Goal: Task Accomplishment & Management: Use online tool/utility

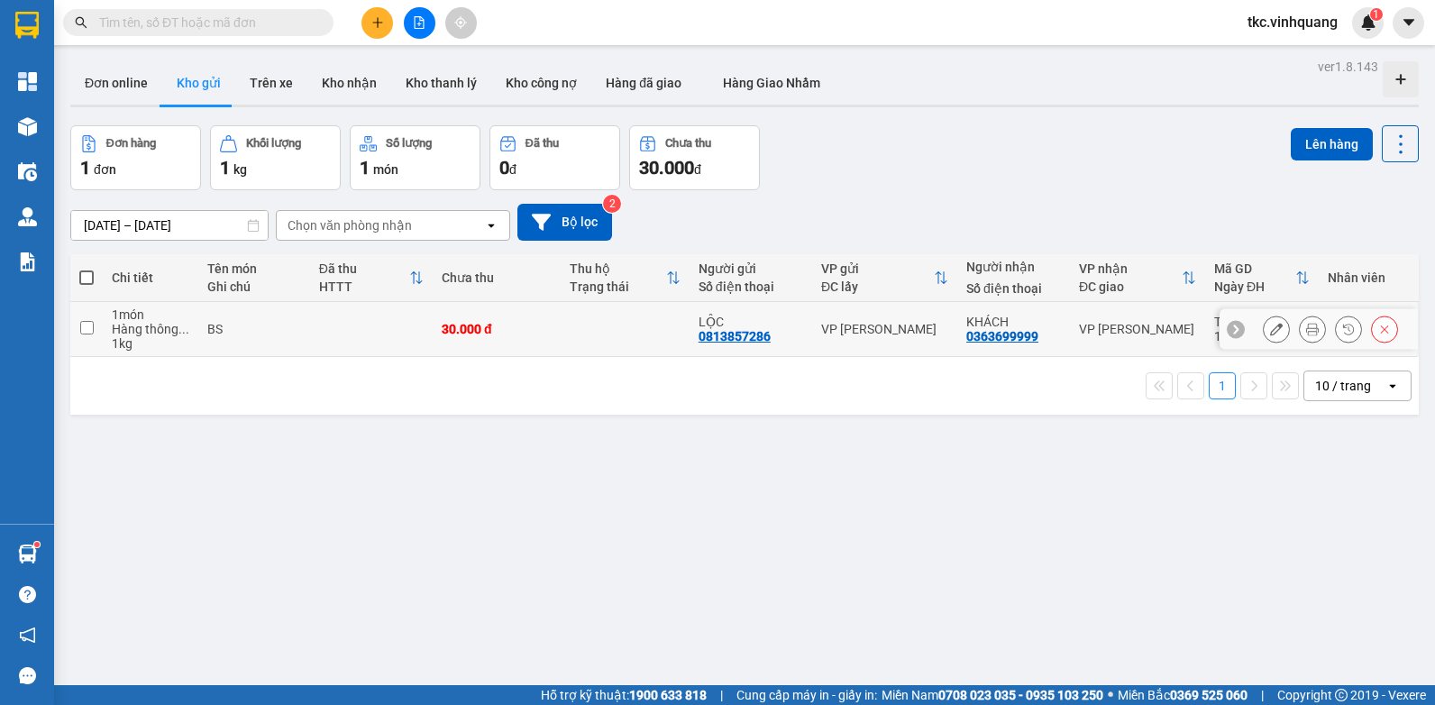
click at [555, 339] on td "30.000 đ" at bounding box center [497, 329] width 128 height 55
checkbox input "true"
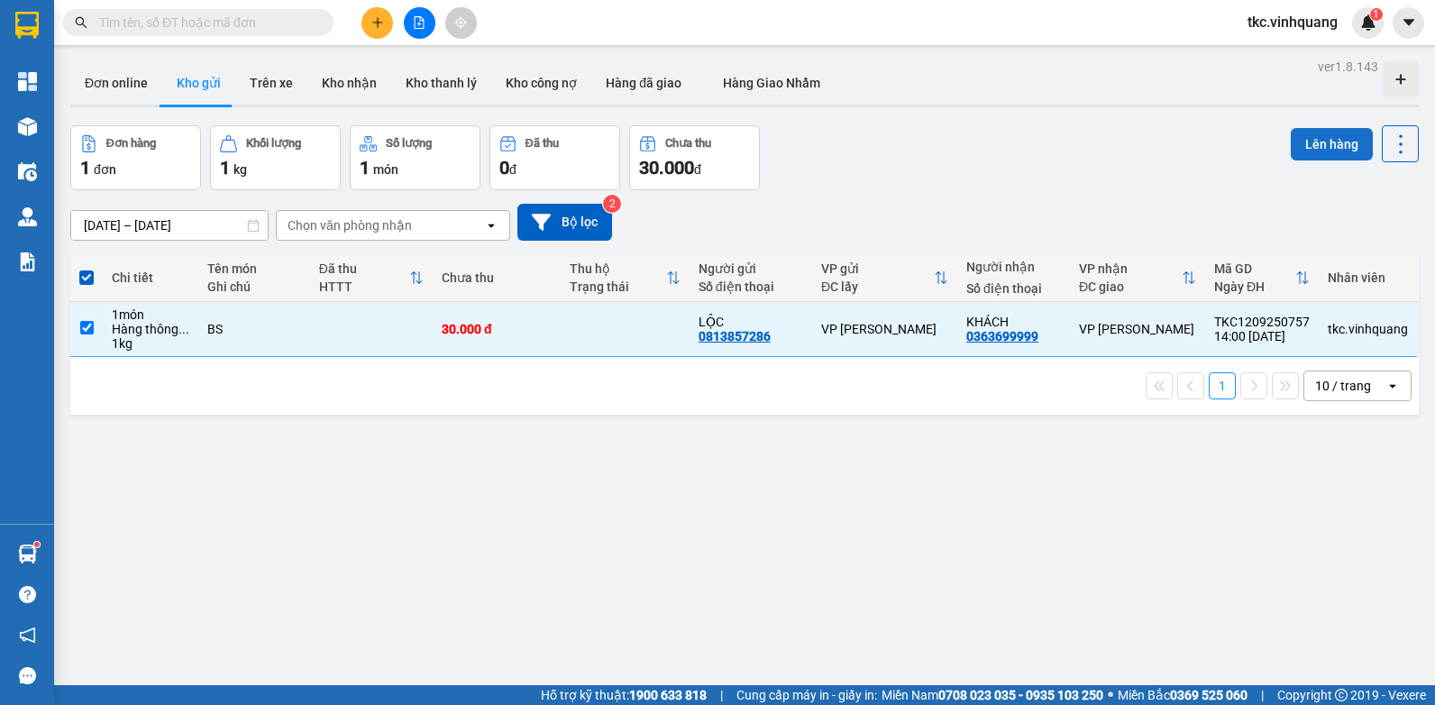
click at [1311, 148] on button "Lên hàng" at bounding box center [1332, 144] width 82 height 32
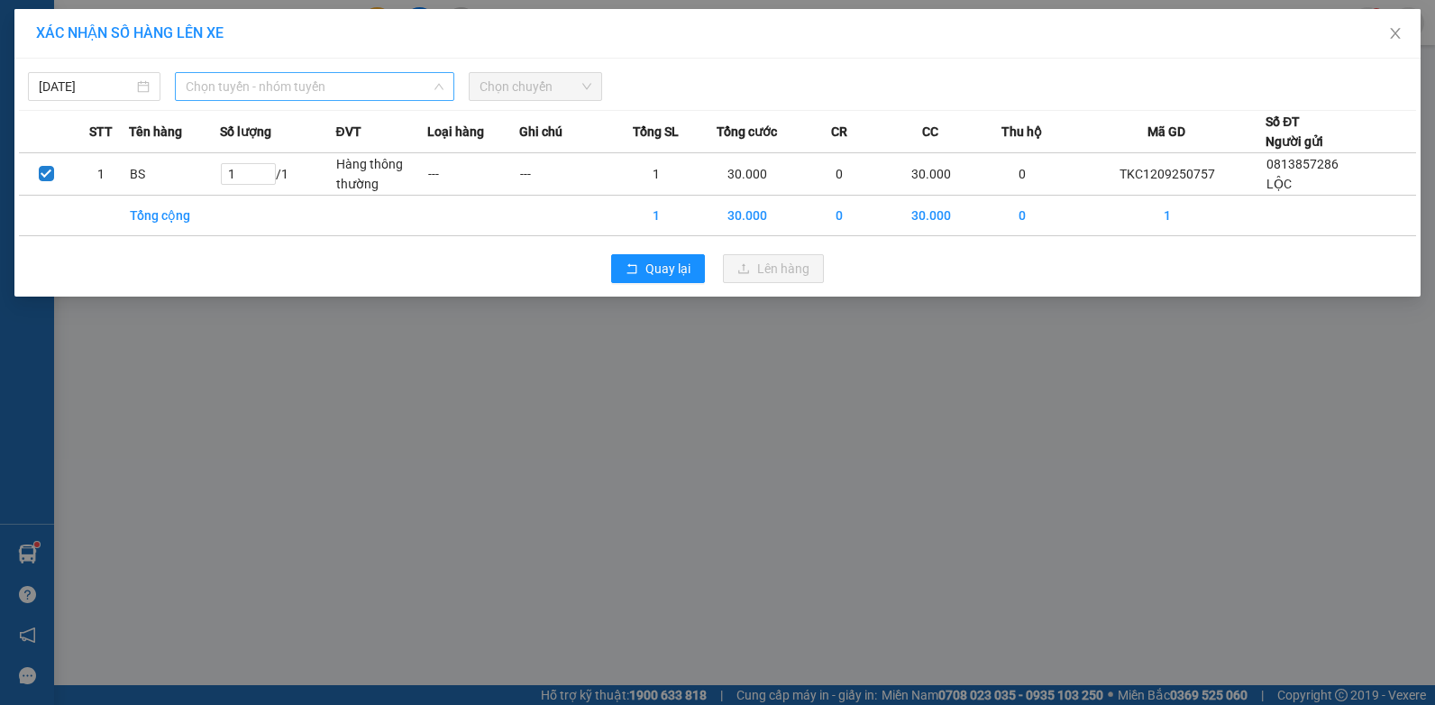
click at [316, 87] on span "Chọn tuyến - nhóm tuyến" at bounding box center [315, 86] width 258 height 27
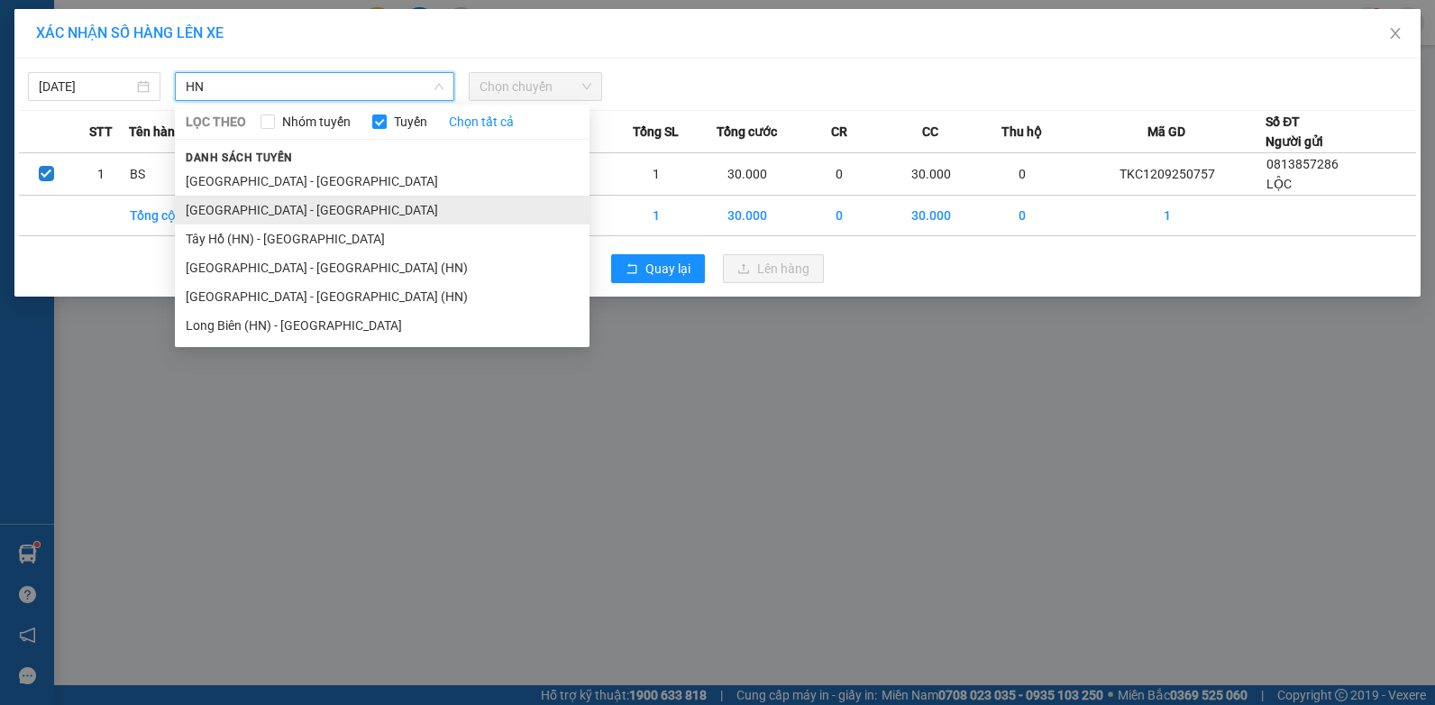
type input "HN"
click at [243, 209] on li "[GEOGRAPHIC_DATA] - [GEOGRAPHIC_DATA]" at bounding box center [382, 210] width 415 height 29
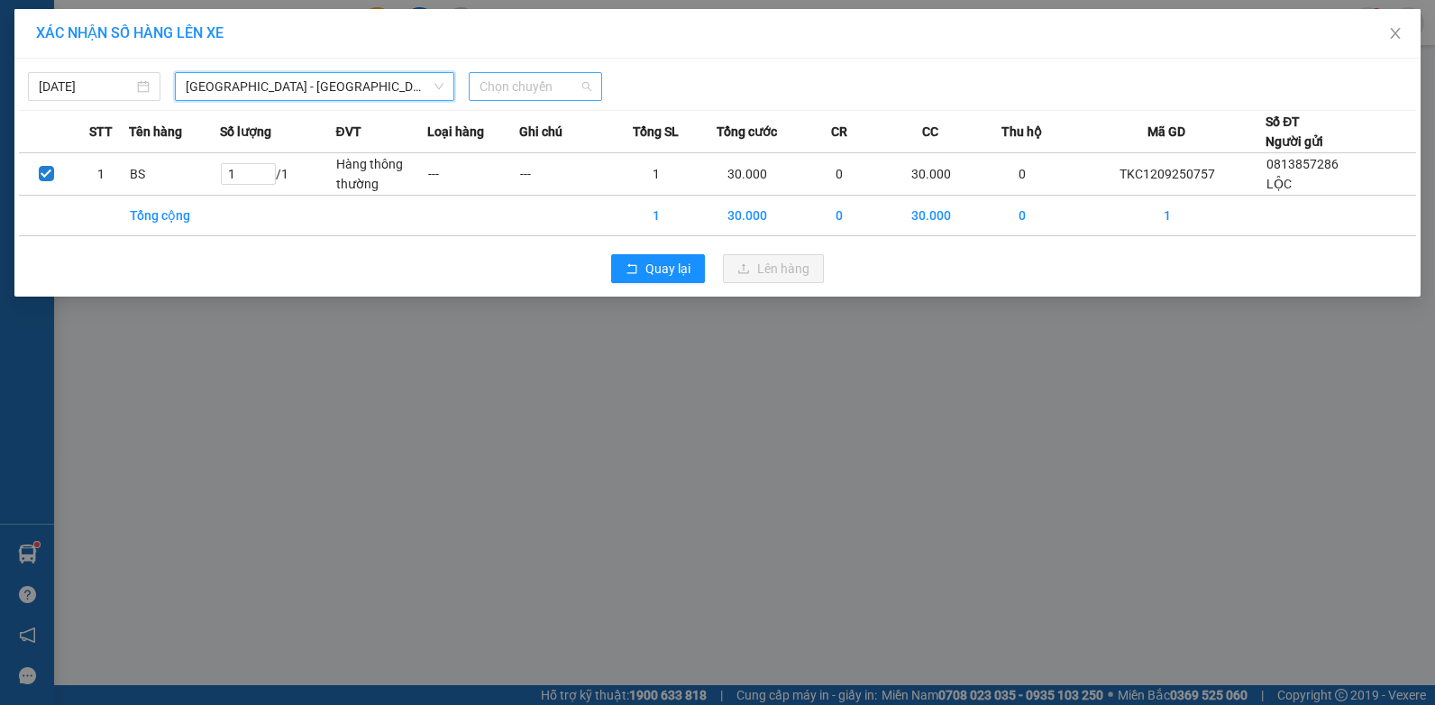
click at [524, 95] on span "Chọn chuyến" at bounding box center [534, 86] width 111 height 27
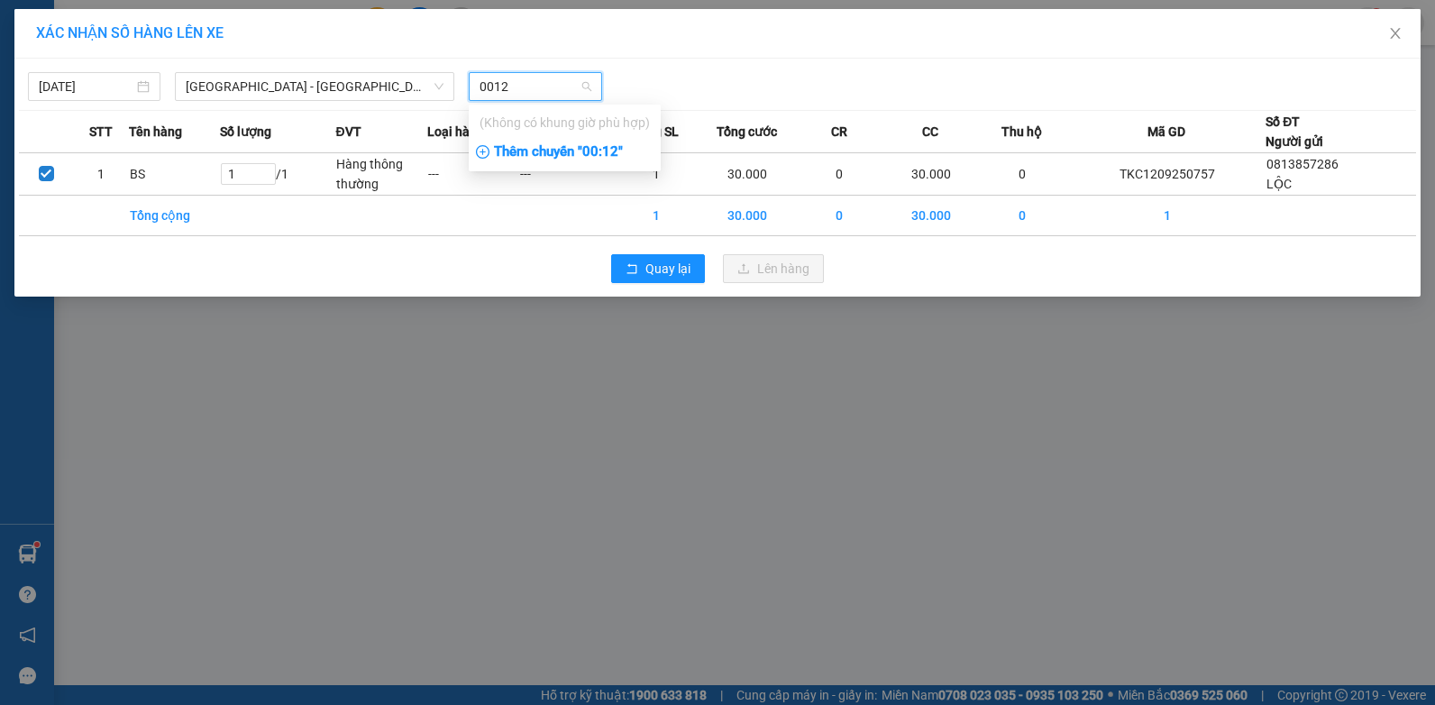
type input "001"
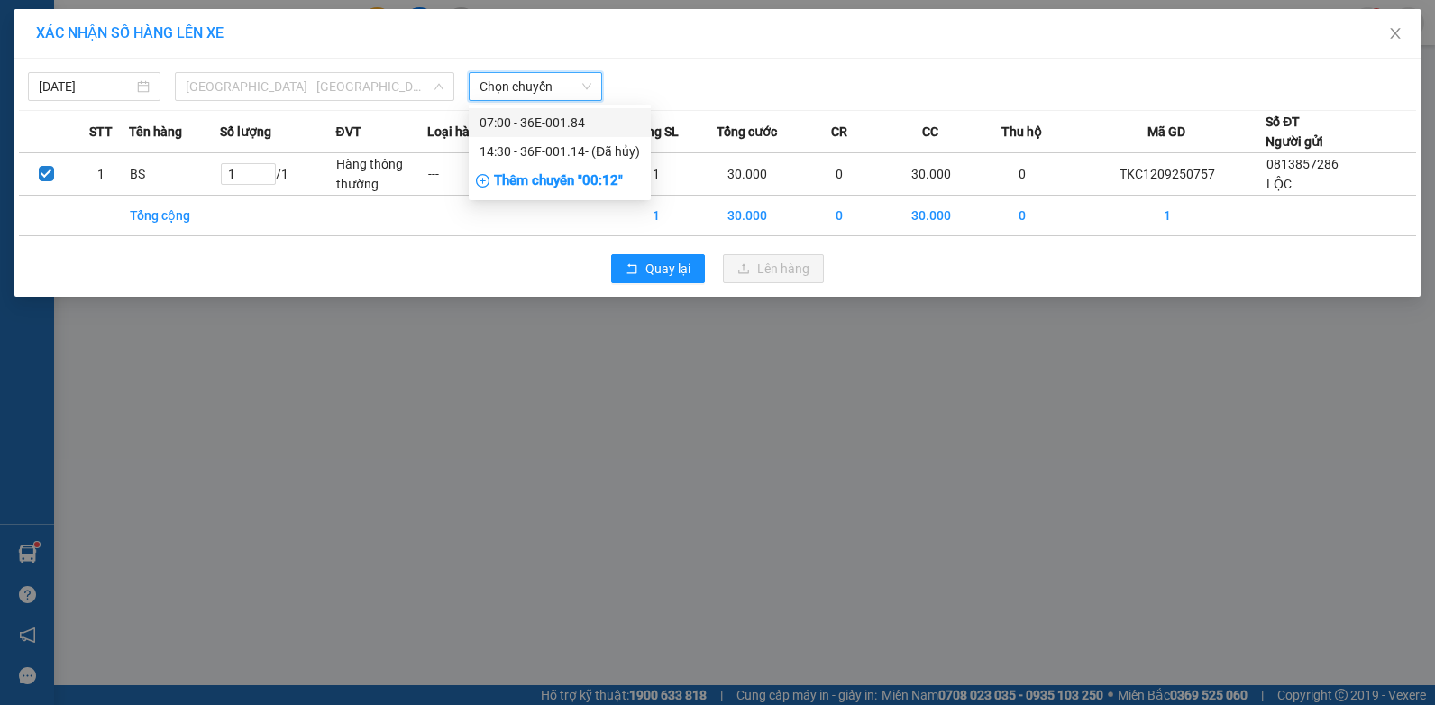
click at [310, 93] on span "[GEOGRAPHIC_DATA] - [GEOGRAPHIC_DATA]" at bounding box center [315, 86] width 258 height 27
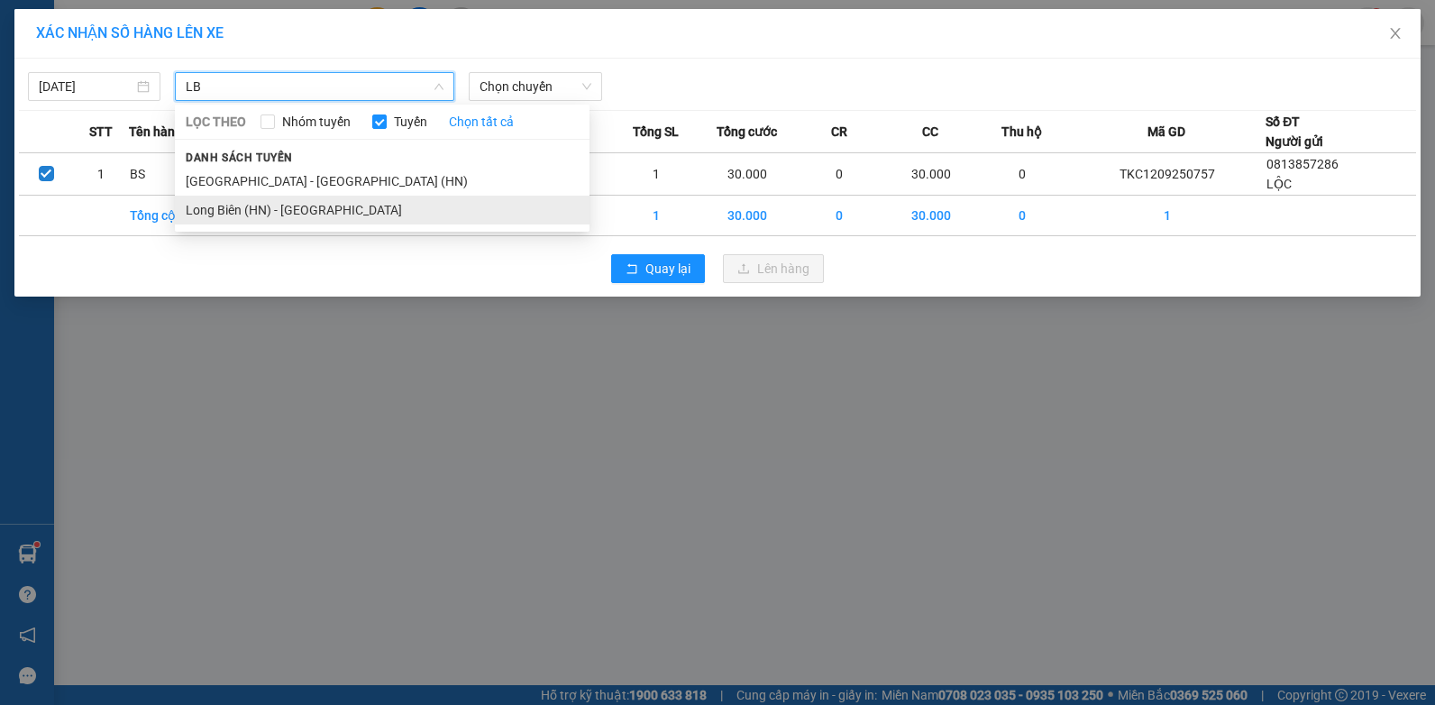
type input "LB"
click at [251, 213] on li "Long Biên (HN) - [GEOGRAPHIC_DATA]" at bounding box center [382, 210] width 415 height 29
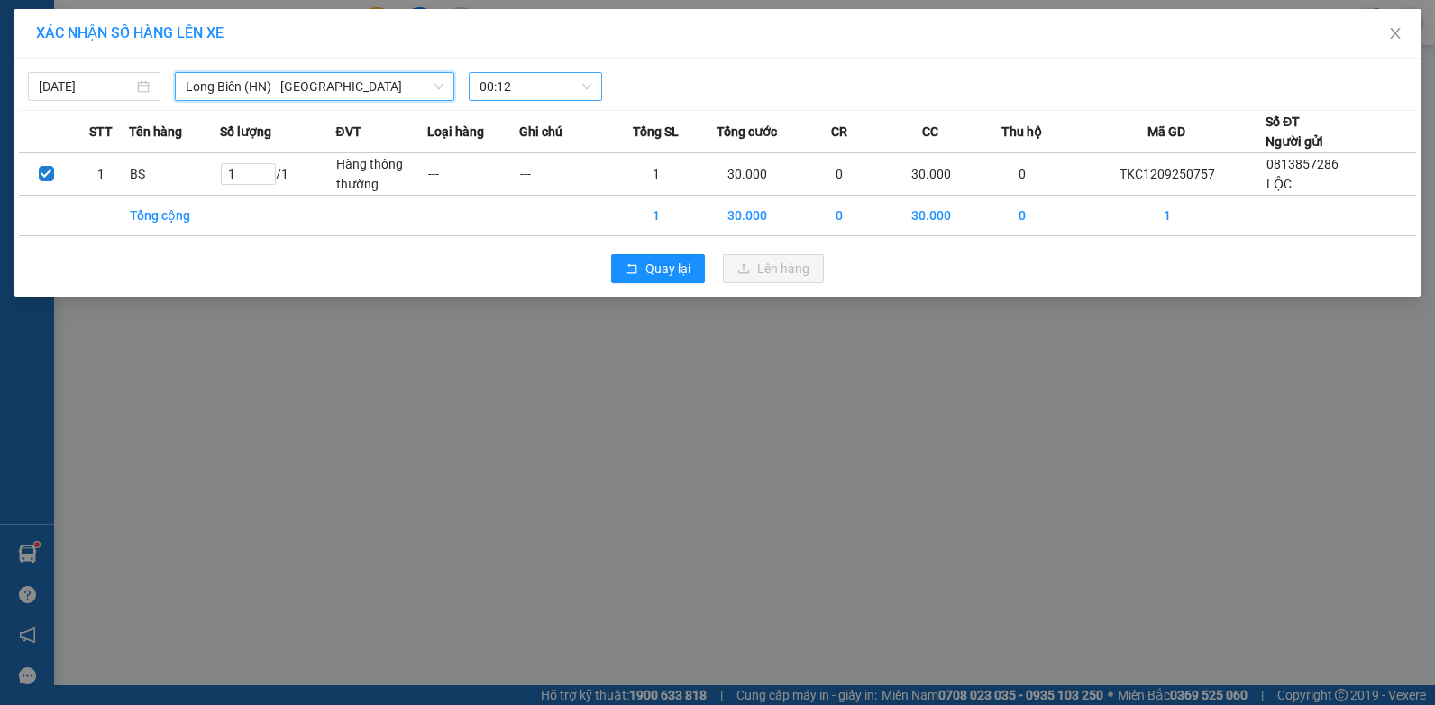
click at [530, 89] on span "00:12" at bounding box center [534, 86] width 111 height 27
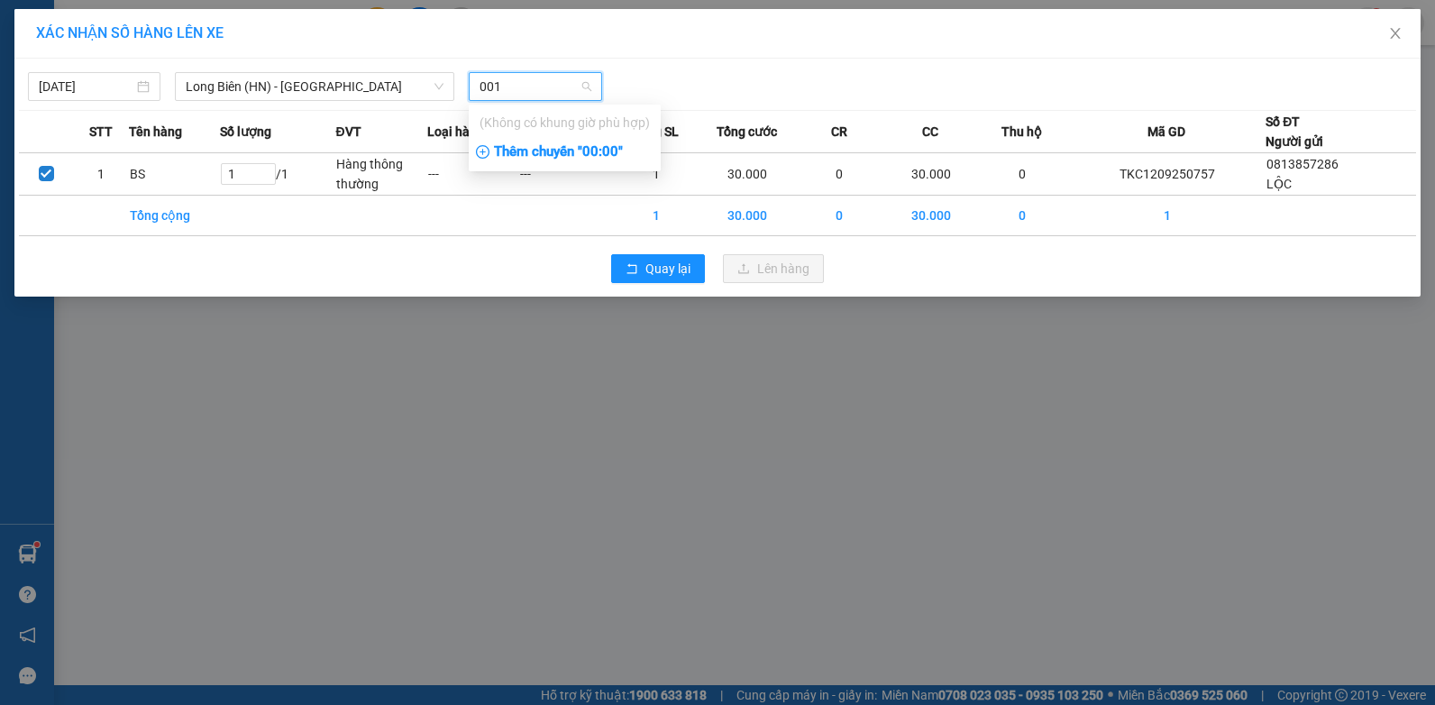
type input "0012"
drag, startPoint x: 530, startPoint y: 89, endPoint x: 416, endPoint y: 89, distance: 113.6
click at [416, 89] on div "[DATE] [GEOGRAPHIC_DATA] (HN) - [GEOGRAPHIC_DATA] LỌC THEO Nhóm tuyến Tuyến [GE…" at bounding box center [315, 86] width 588 height 29
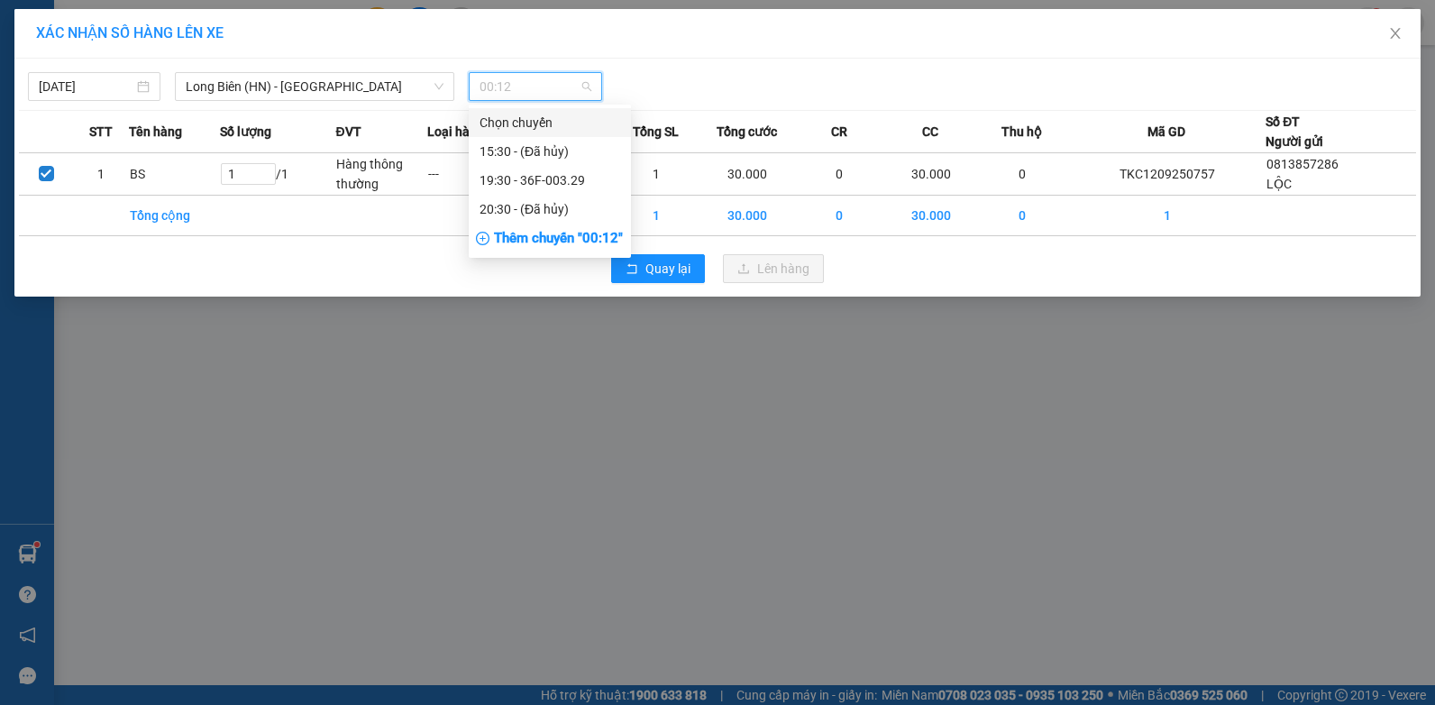
click at [361, 96] on span "Long Biên (HN) - [GEOGRAPHIC_DATA]" at bounding box center [315, 86] width 258 height 27
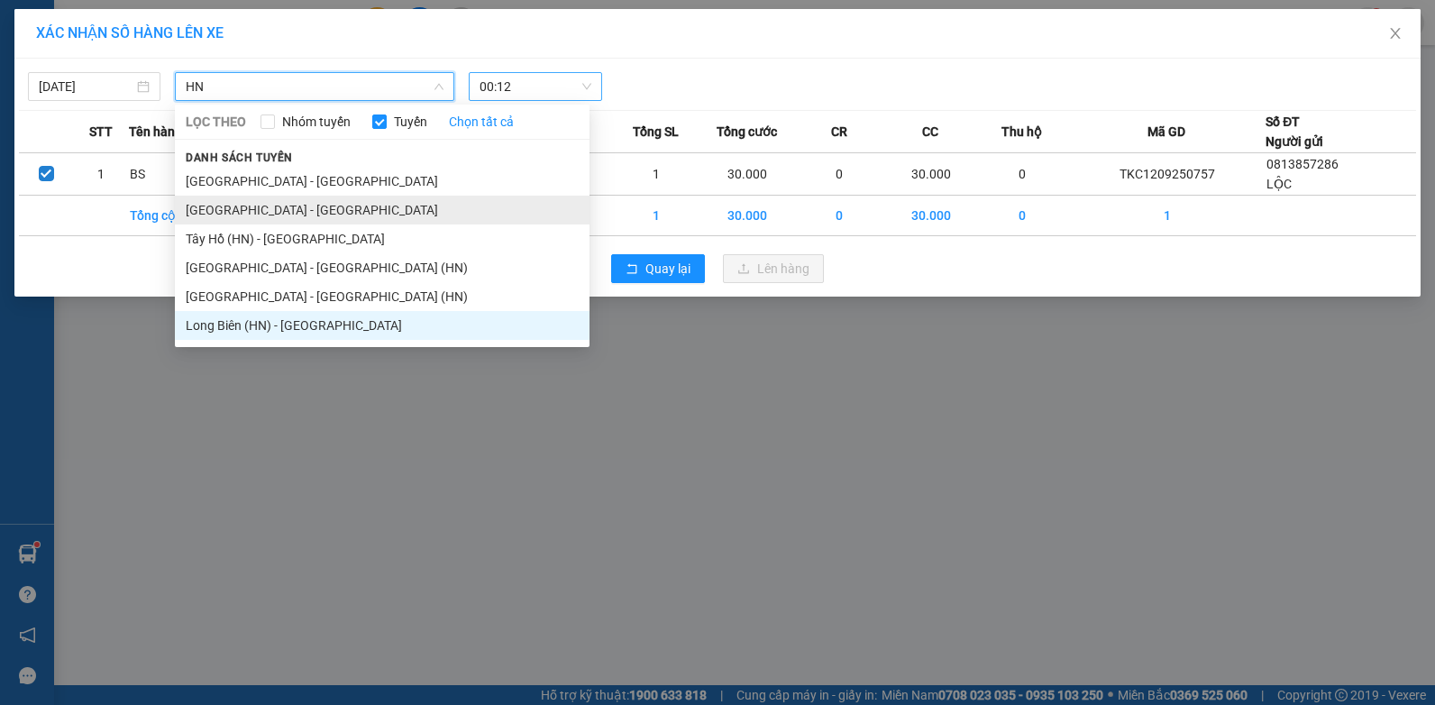
type input "HN"
click at [287, 212] on li "[GEOGRAPHIC_DATA] - [GEOGRAPHIC_DATA]" at bounding box center [382, 210] width 415 height 29
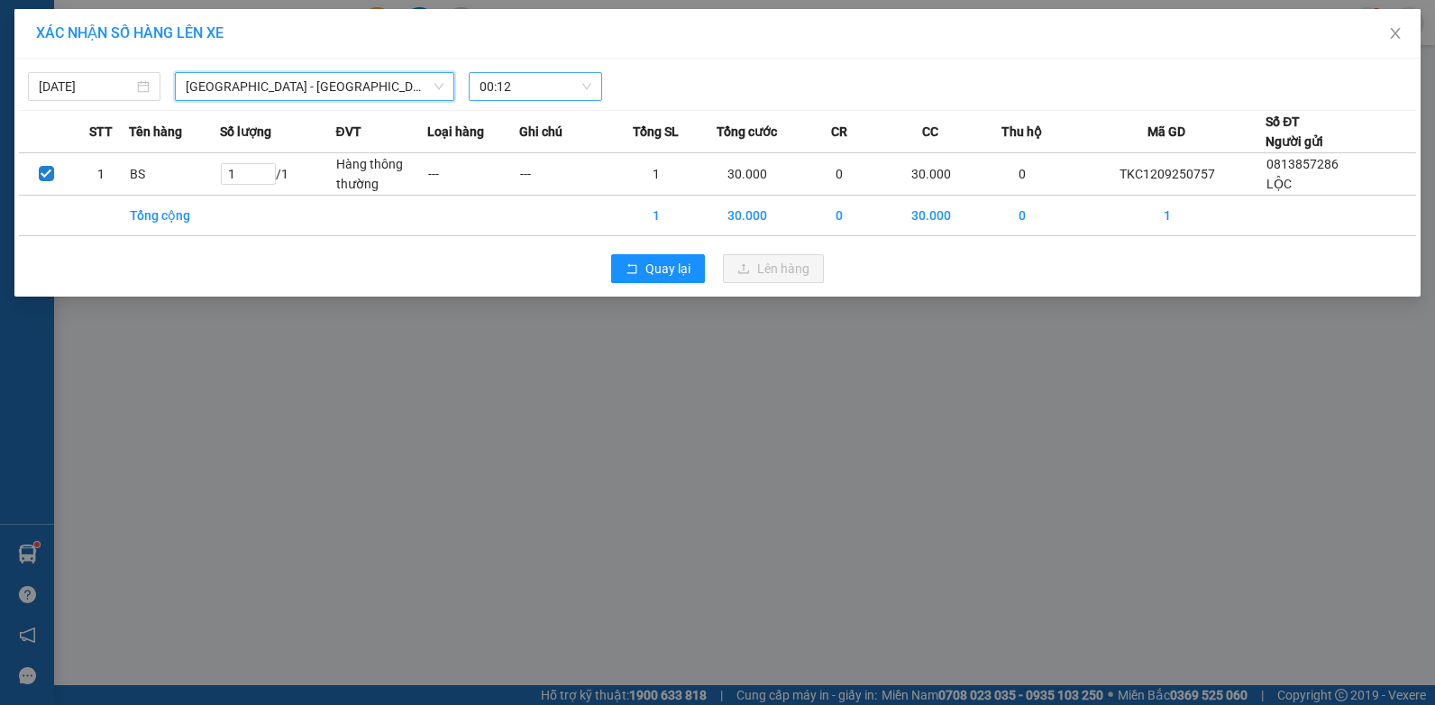
click at [528, 87] on span "00:12" at bounding box center [534, 86] width 111 height 27
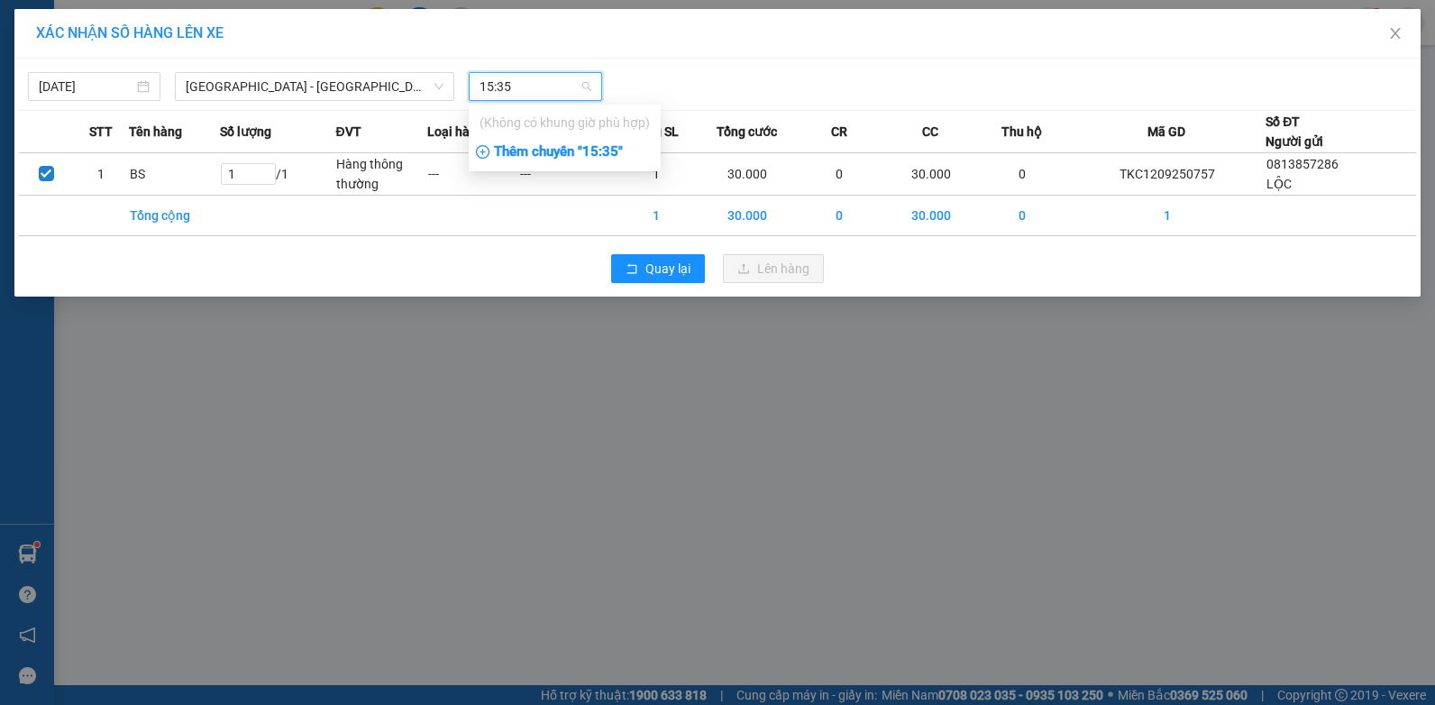
type input "15:35"
click at [567, 151] on div "Thêm chuyến " 15:35 "" at bounding box center [565, 152] width 192 height 31
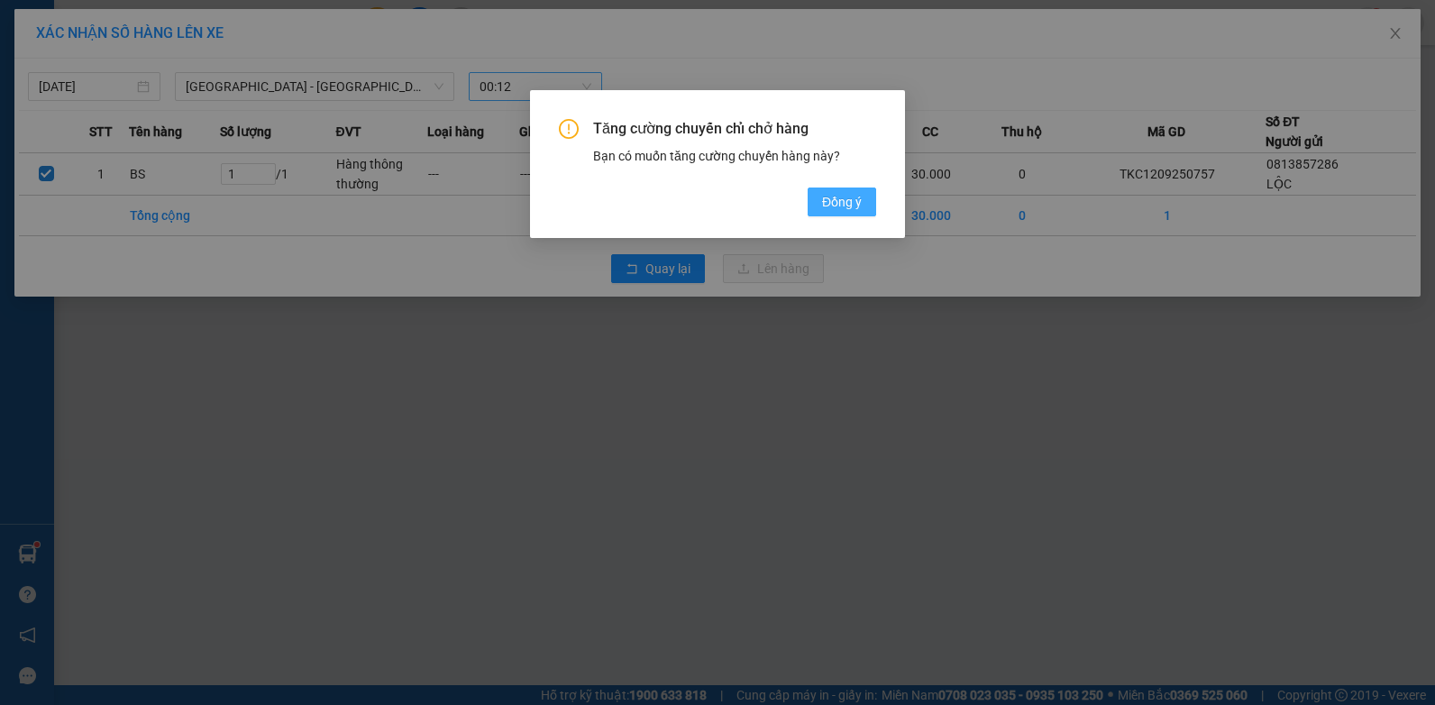
click at [859, 202] on span "Đồng ý" at bounding box center [842, 202] width 40 height 20
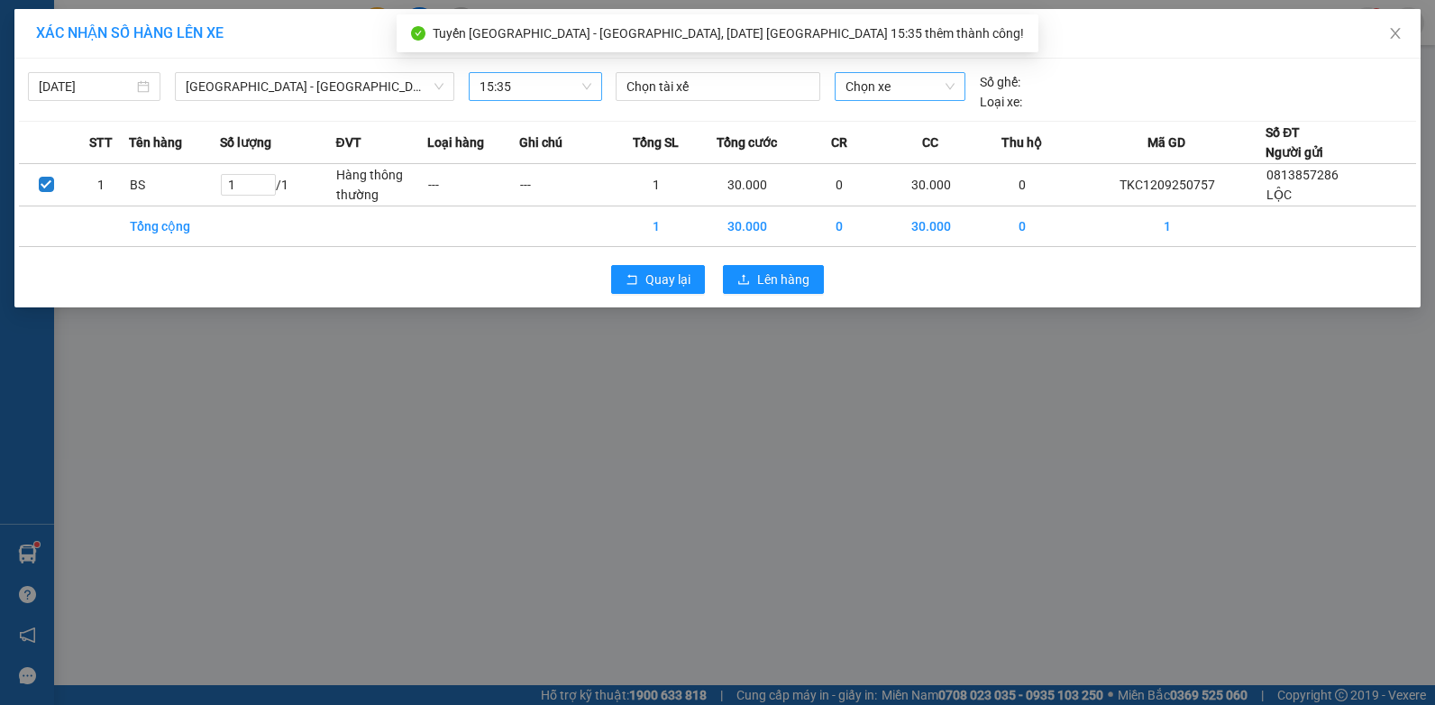
click at [919, 88] on span "Chọn xe" at bounding box center [900, 86] width 110 height 27
type input "00128"
click at [909, 131] on div "36F-001.28" at bounding box center [900, 123] width 110 height 20
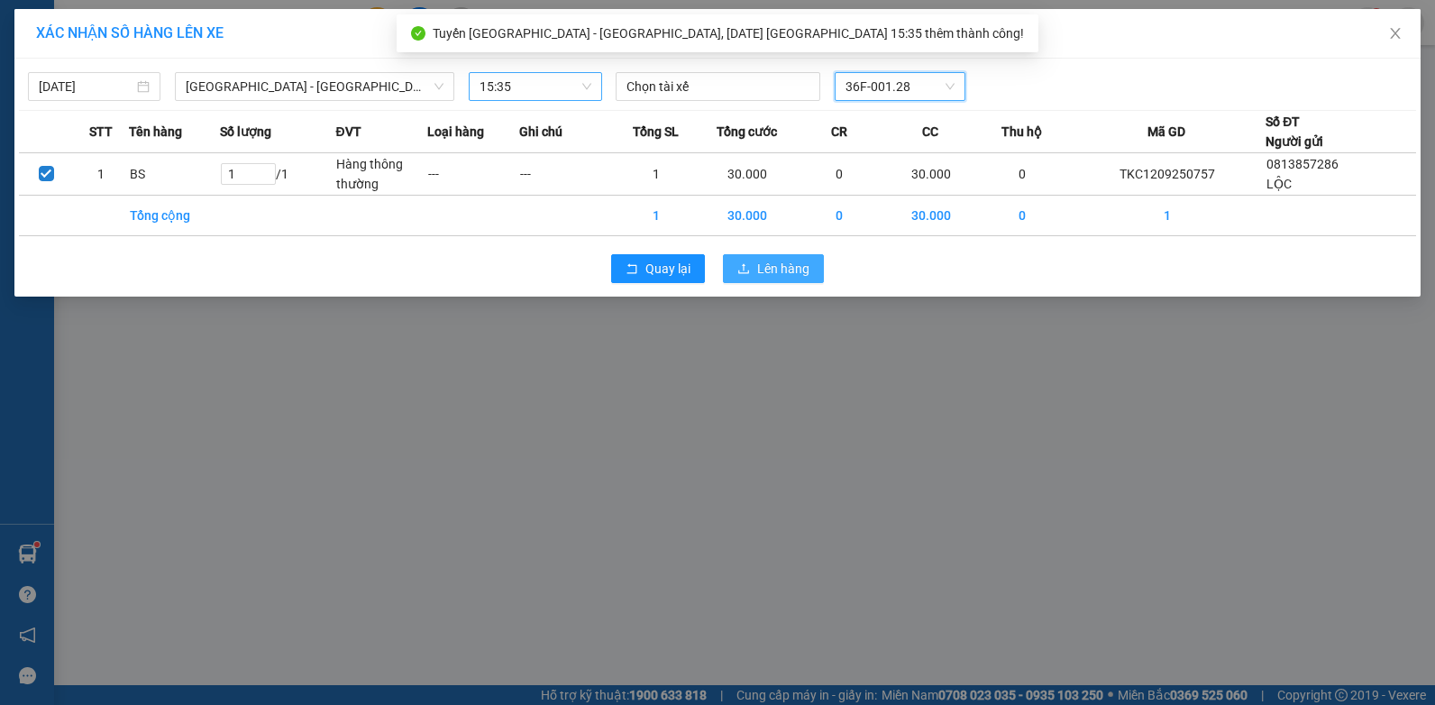
click at [783, 275] on span "Lên hàng" at bounding box center [783, 269] width 52 height 20
